Goal: Information Seeking & Learning: Check status

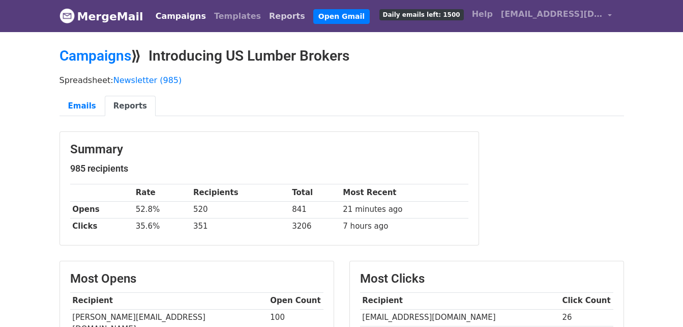
click at [265, 14] on link "Reports" at bounding box center [287, 16] width 44 height 20
click at [267, 8] on link "Reports" at bounding box center [287, 16] width 44 height 20
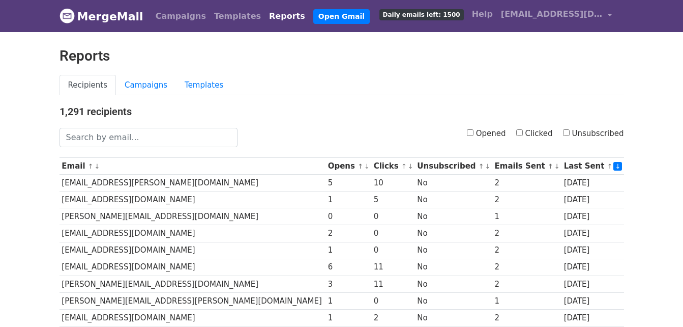
click at [570, 132] on input "Unsubscribed" at bounding box center [566, 132] width 7 height 7
checkbox input "true"
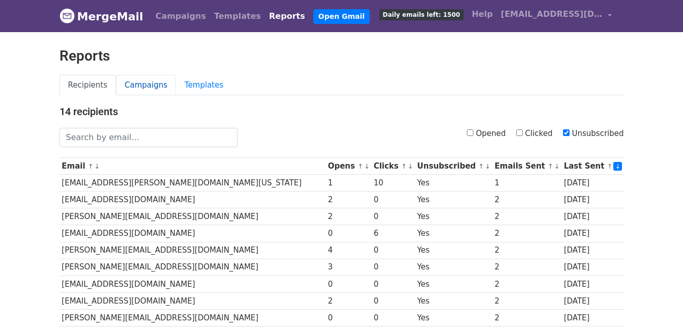
click at [128, 85] on link "Campaigns" at bounding box center [146, 85] width 60 height 21
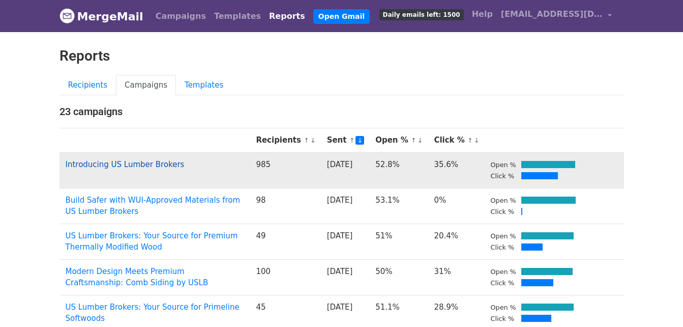
click at [131, 161] on link "Introducing US Lumber Brokers" at bounding box center [125, 164] width 119 height 9
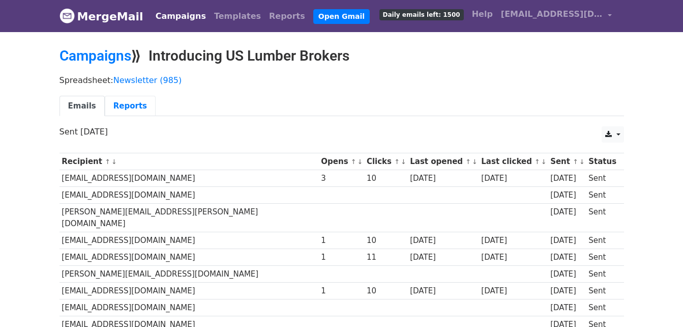
click at [122, 106] on link "Reports" at bounding box center [130, 106] width 51 height 21
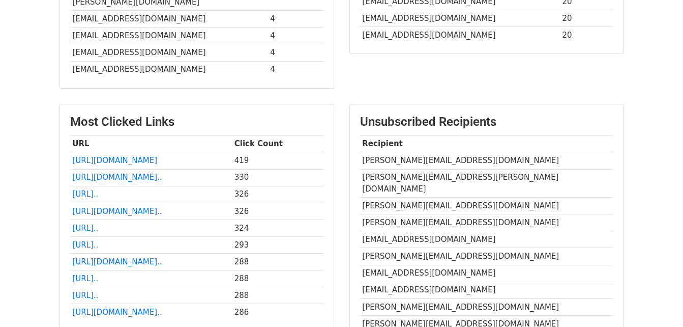
scroll to position [427, 0]
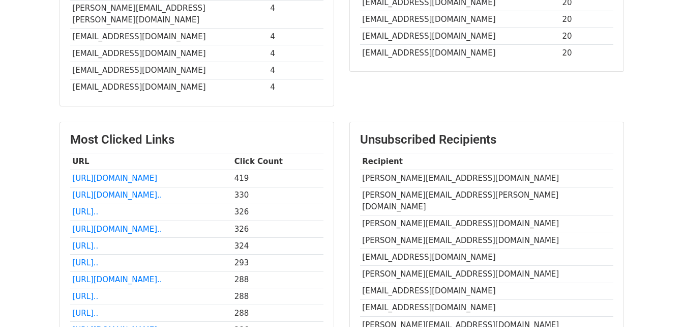
drag, startPoint x: 235, startPoint y: 169, endPoint x: 537, endPoint y: 138, distance: 303.7
click at [537, 170] on td "amy@legacyltg.com" at bounding box center [486, 178] width 253 height 17
drag, startPoint x: 537, startPoint y: 138, endPoint x: 642, endPoint y: 104, distance: 110.4
click at [642, 104] on body "MergeMail Campaigns Templates Reports Open Gmail Daily emails left: 1500 Help y…" at bounding box center [341, 34] width 683 height 922
drag, startPoint x: 642, startPoint y: 104, endPoint x: 642, endPoint y: 117, distance: 12.7
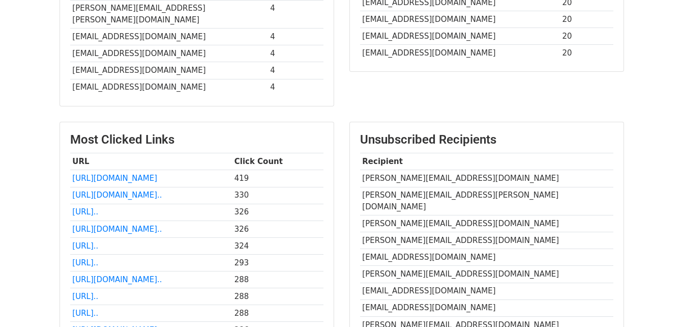
click at [642, 117] on body "MergeMail Campaigns Templates Reports Open Gmail Daily emails left: 1500 Help y…" at bounding box center [341, 34] width 683 height 922
drag, startPoint x: 642, startPoint y: 117, endPoint x: 677, endPoint y: 49, distance: 75.8
click at [677, 49] on body "MergeMail Campaigns Templates Reports Open Gmail Daily emails left: 1500 Help y…" at bounding box center [341, 34] width 683 height 922
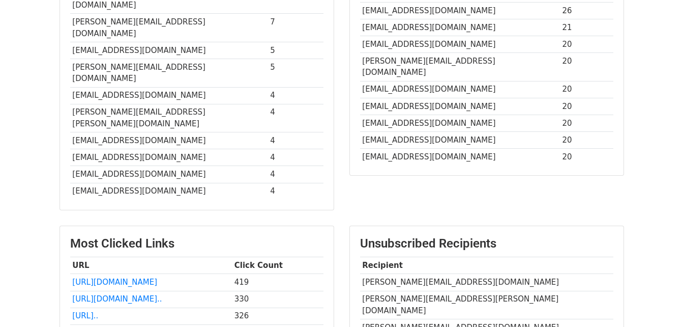
scroll to position [326, 0]
